Goal: Task Accomplishment & Management: Use online tool/utility

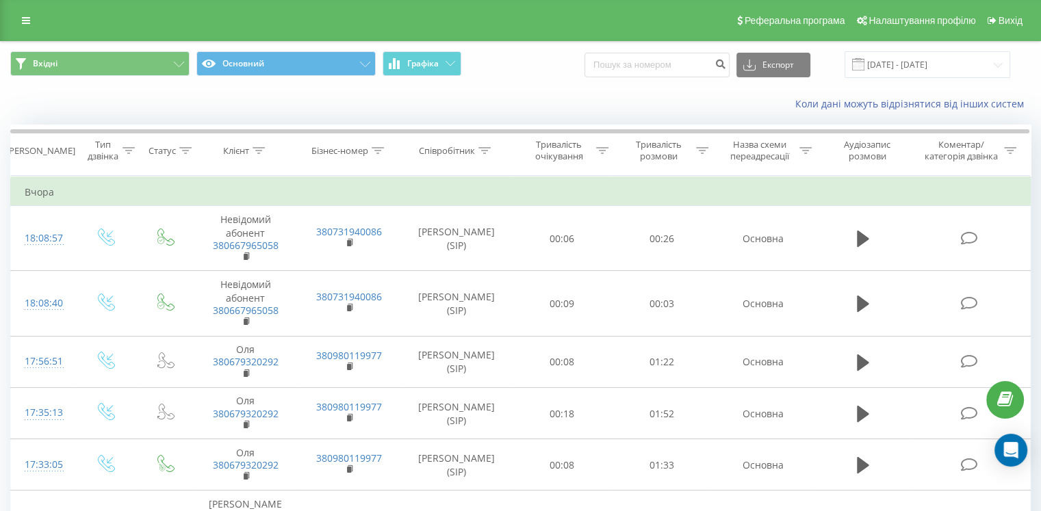
click at [17, 23] on link at bounding box center [26, 20] width 25 height 19
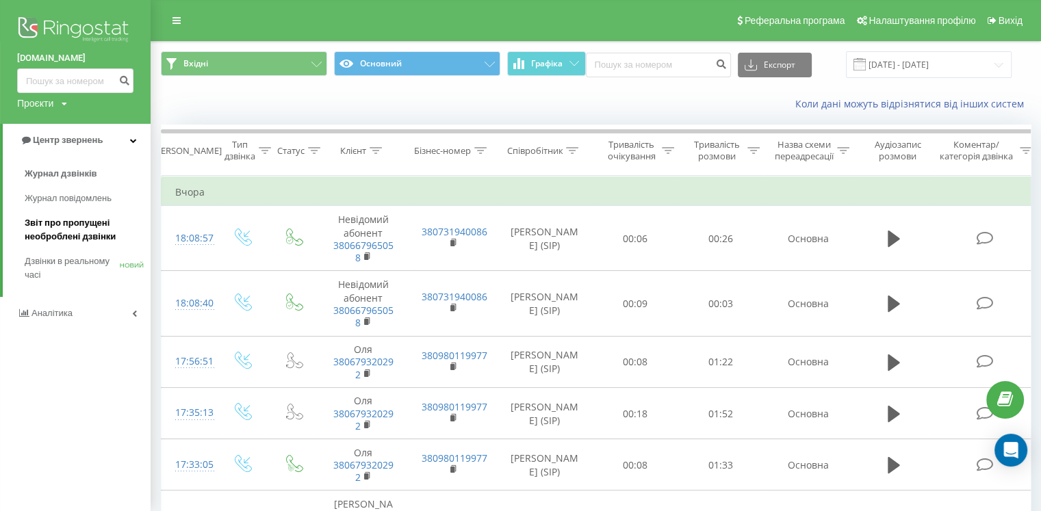
click at [57, 224] on font "Звіт про пропущені необроблені дзвінки" at bounding box center [70, 230] width 91 height 24
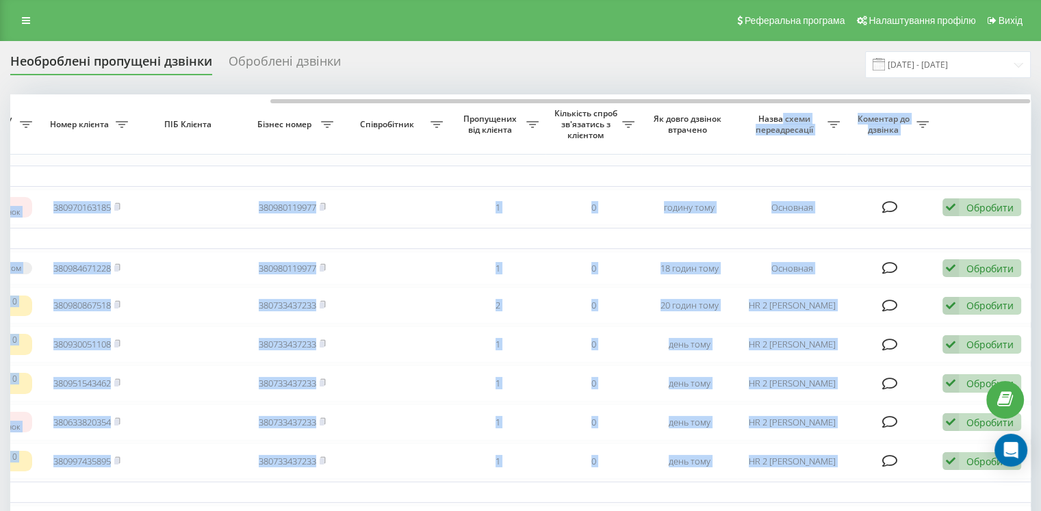
drag, startPoint x: 0, startPoint y: 0, endPoint x: 783, endPoint y: 105, distance: 789.8
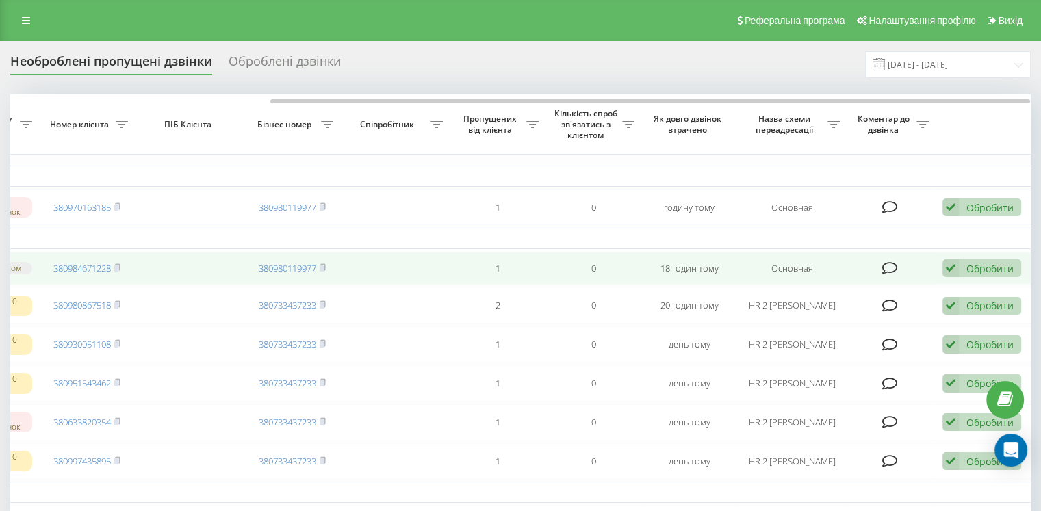
click at [978, 274] on div "Обробити" at bounding box center [989, 268] width 47 height 13
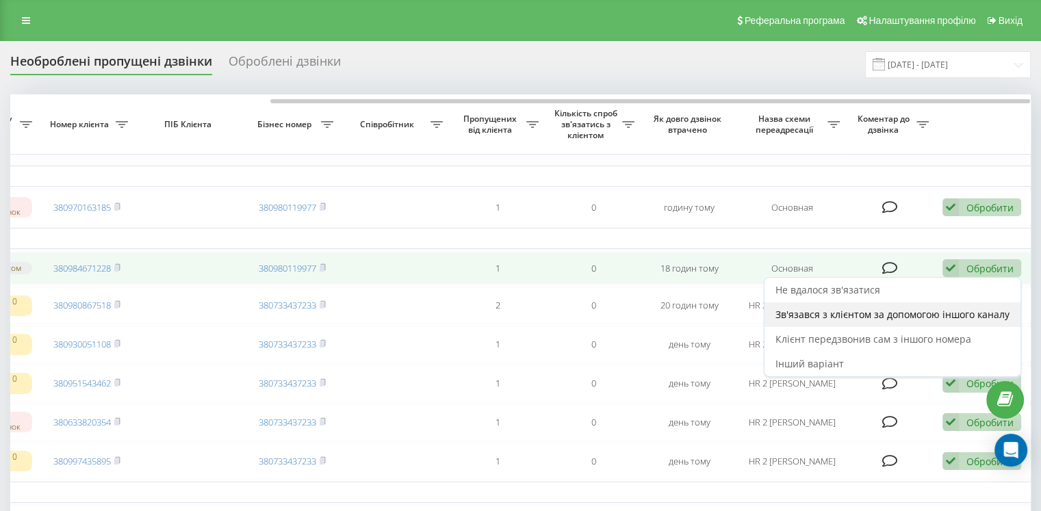
click at [846, 314] on span "Зв'язався з клієнтом за допомогою іншого каналу" at bounding box center [892, 314] width 234 height 13
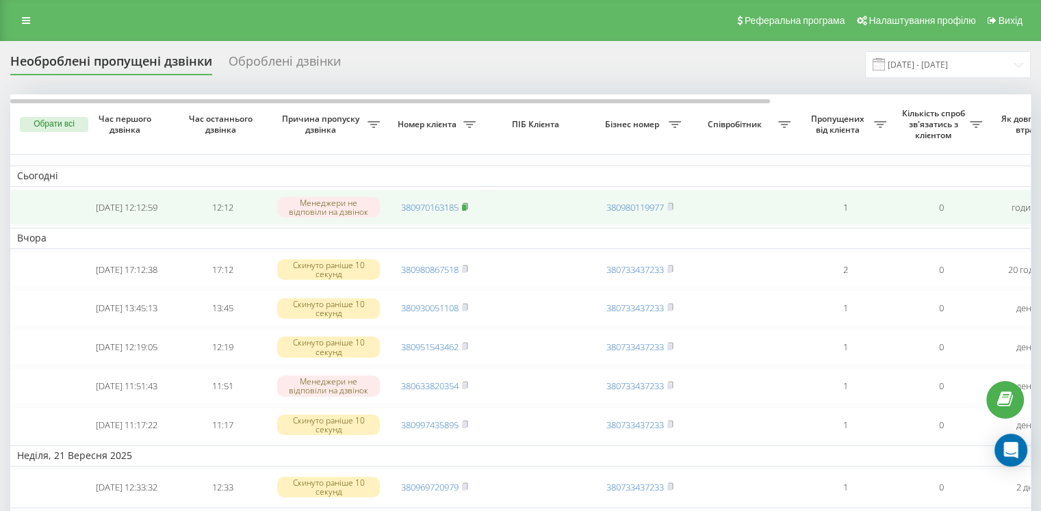
click at [468, 205] on icon at bounding box center [465, 207] width 6 height 8
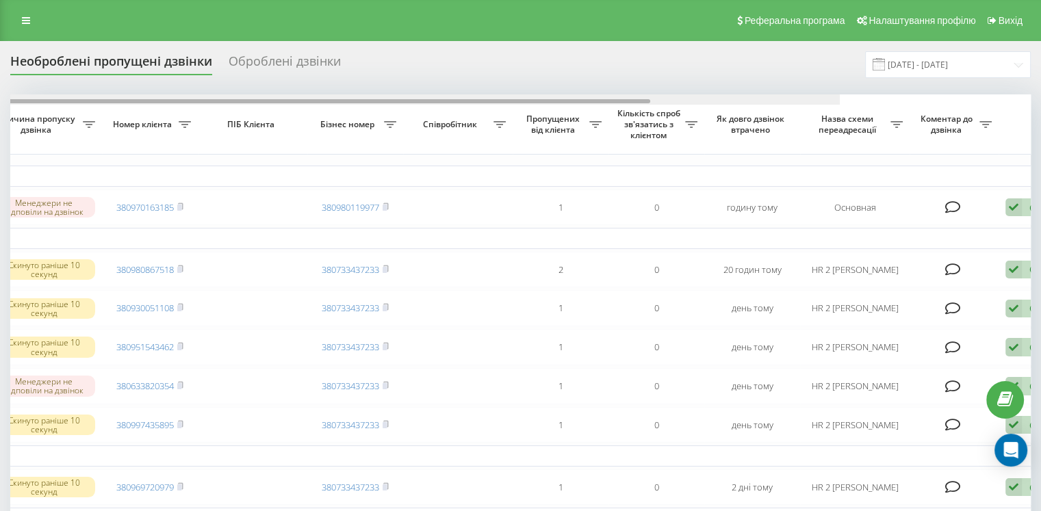
drag, startPoint x: 547, startPoint y: 102, endPoint x: 761, endPoint y: 99, distance: 213.5
click at [650, 99] on div at bounding box center [270, 101] width 759 height 4
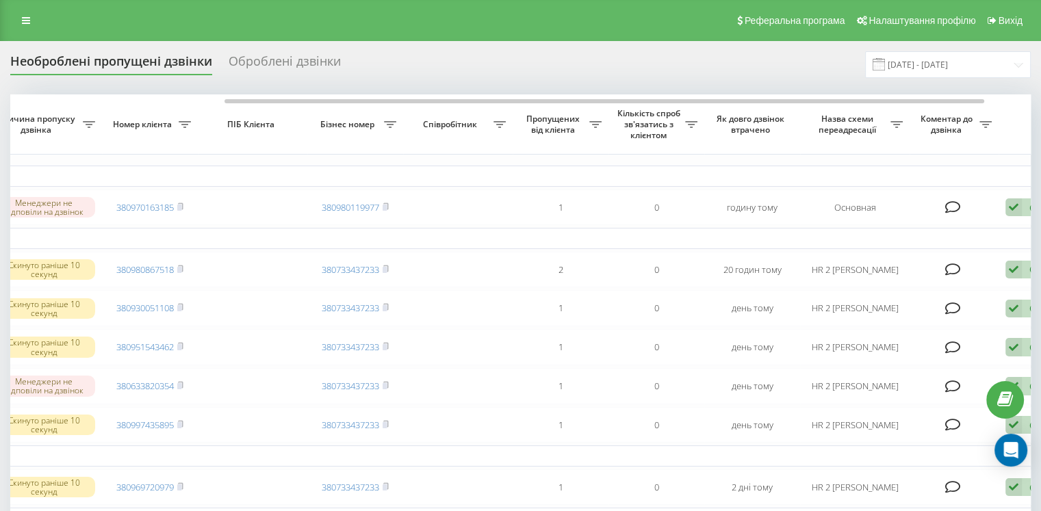
scroll to position [0, 286]
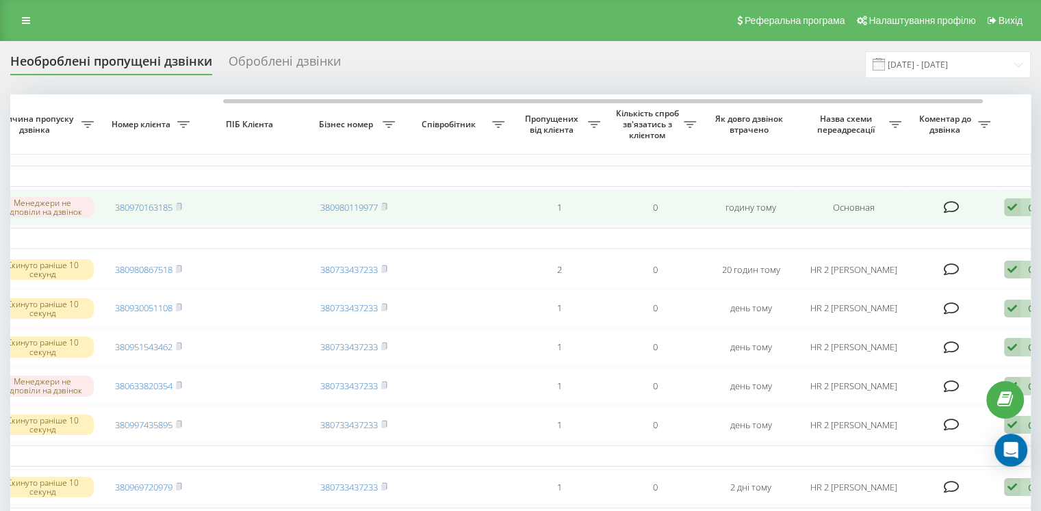
click at [1022, 211] on div "Обробити Не вдалося зв'язатися Зв'язався з клієнтом за допомогою іншого каналу …" at bounding box center [1043, 207] width 79 height 18
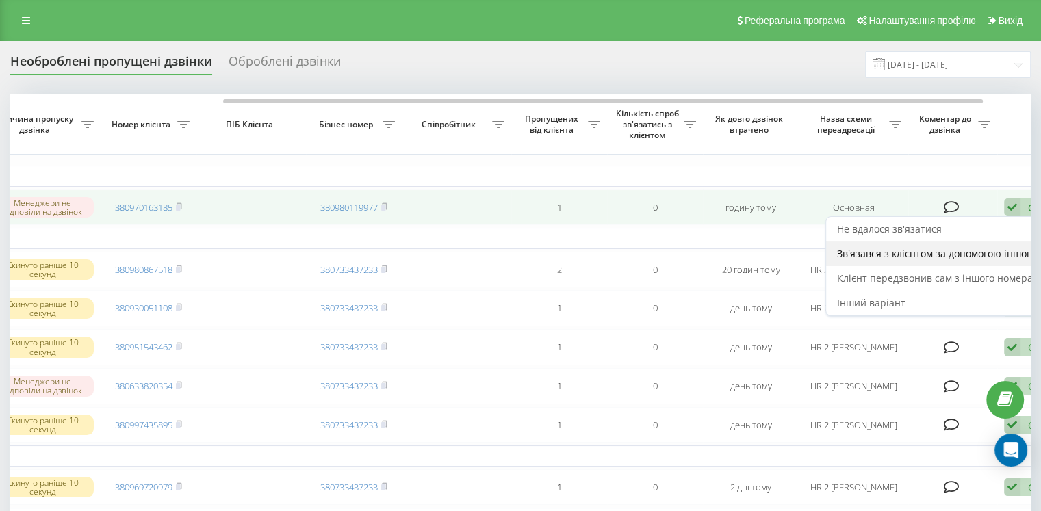
click at [879, 260] on span "Зв'язався з клієнтом за допомогою іншого каналу" at bounding box center [954, 253] width 234 height 13
